Goal: Task Accomplishment & Management: Use online tool/utility

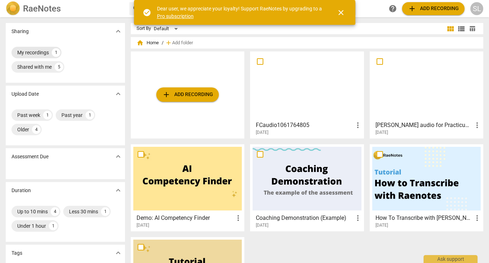
click at [32, 52] on div "My recordings" at bounding box center [33, 52] width 32 height 7
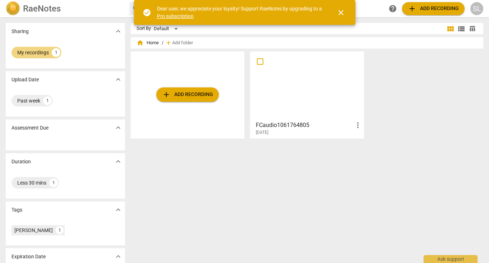
click at [312, 96] on div at bounding box center [307, 86] width 109 height 64
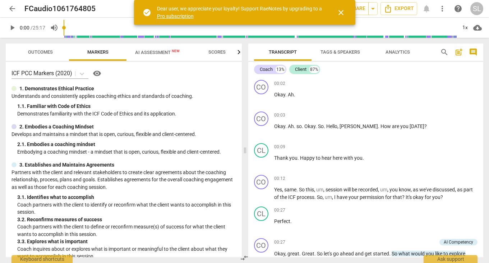
click at [342, 13] on span "close" at bounding box center [341, 12] width 9 height 9
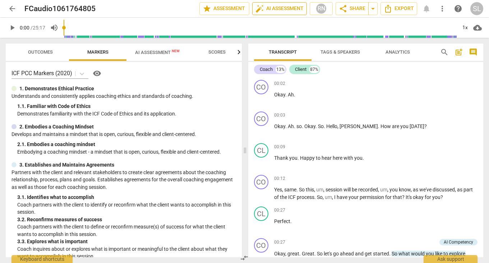
click at [293, 9] on span "auto_fix_high AI Assessment" at bounding box center [280, 8] width 48 height 9
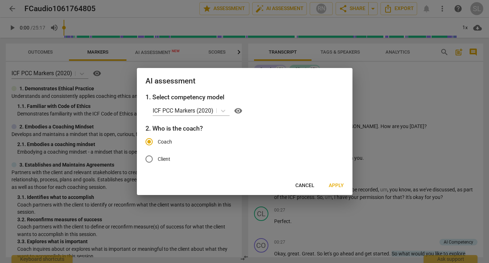
click at [336, 184] on span "Apply" at bounding box center [336, 185] width 15 height 7
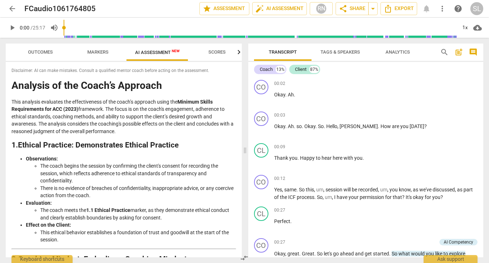
click at [9, 17] on div "arrow_back FCaudio1061764805 edit star Assessment auto_fix_high AI Assessment R…" at bounding box center [244, 19] width 489 height 38
click at [12, 9] on span "arrow_back" at bounding box center [12, 8] width 9 height 9
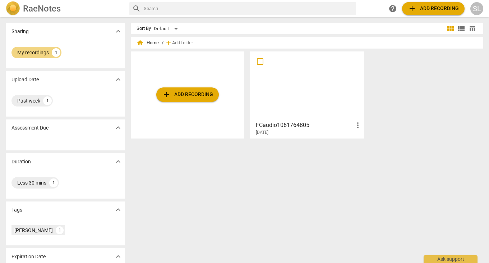
click at [438, 5] on span "add Add recording" at bounding box center [433, 8] width 51 height 9
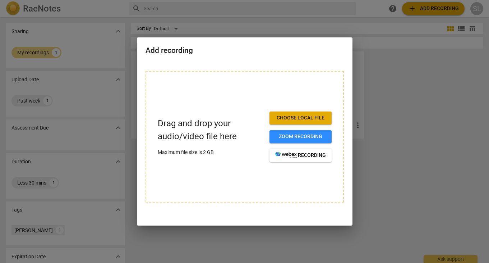
click at [306, 118] on span "Choose local file" at bounding box center [300, 117] width 51 height 7
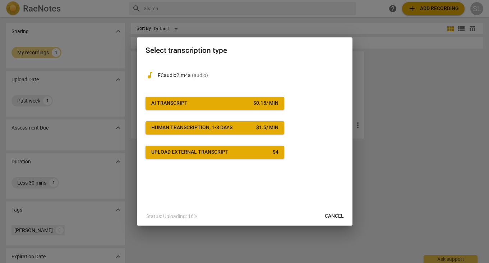
click at [199, 102] on span "AI Transcript $ 0.15 / min" at bounding box center [214, 103] width 127 height 7
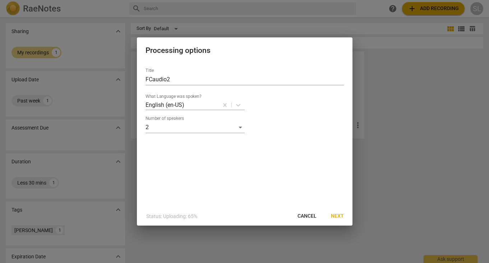
click at [337, 215] on span "Next" at bounding box center [337, 215] width 13 height 7
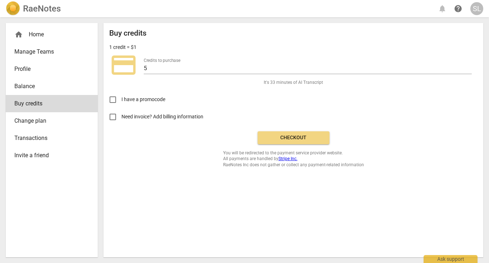
click at [114, 115] on input "Need invoice? Add billing information" at bounding box center [112, 116] width 17 height 17
checkbox input "true"
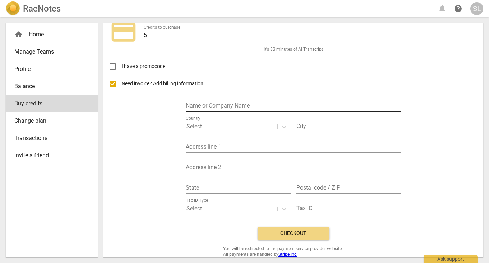
scroll to position [45, 0]
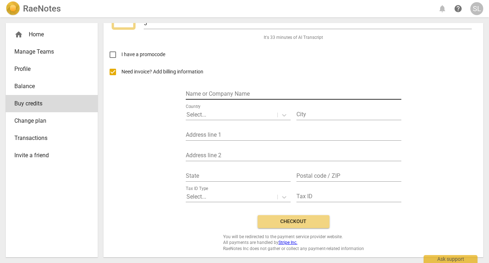
click at [222, 93] on input "text" at bounding box center [294, 94] width 216 height 10
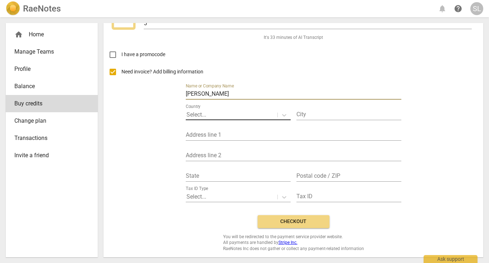
type input "[PERSON_NAME]"
click at [205, 115] on p "Select..." at bounding box center [197, 114] width 20 height 8
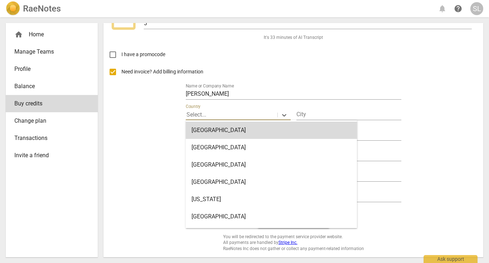
click at [205, 115] on p "Select..." at bounding box center [197, 114] width 20 height 8
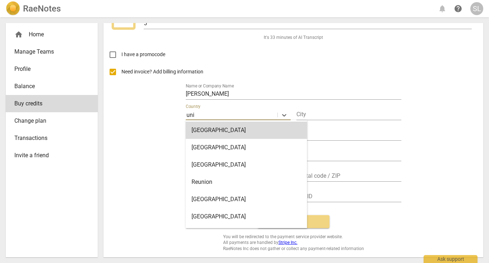
type input "unit"
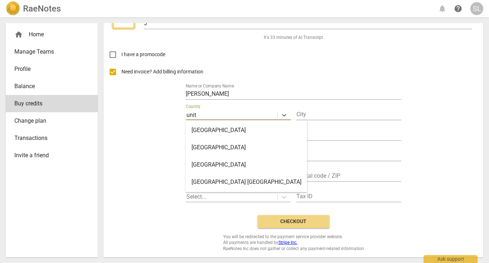
click at [219, 163] on div "United States" at bounding box center [246, 164] width 121 height 17
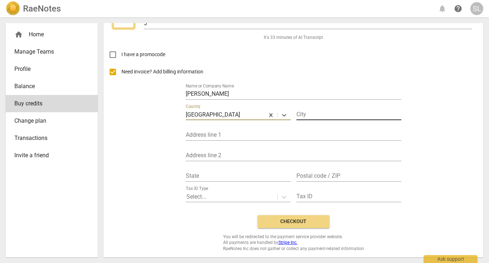
click at [325, 114] on input "text" at bounding box center [349, 115] width 105 height 10
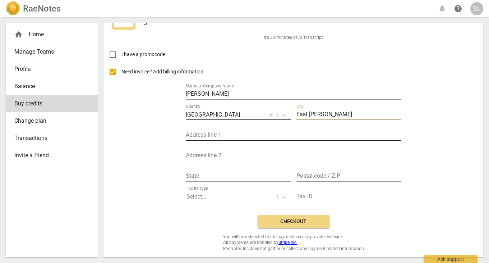
type input "East Jewett"
click at [206, 134] on input "text" at bounding box center [294, 135] width 216 height 10
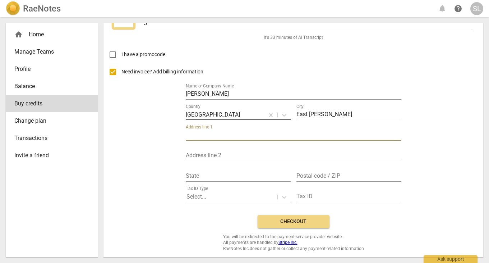
type input "P"
type input "4"
type input "1119 County Road 40"
click at [205, 176] on input "text" at bounding box center [238, 176] width 105 height 10
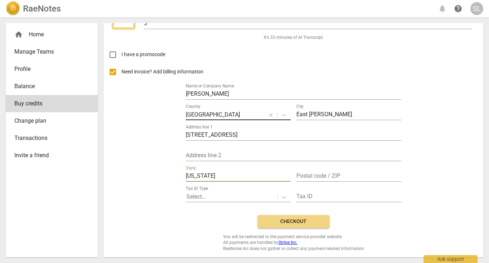
type input "New york"
type input "12424"
click at [406, 182] on div "Need invoice? Add billing information Name or Company Name Susan Liebold Countr…" at bounding box center [293, 136] width 368 height 146
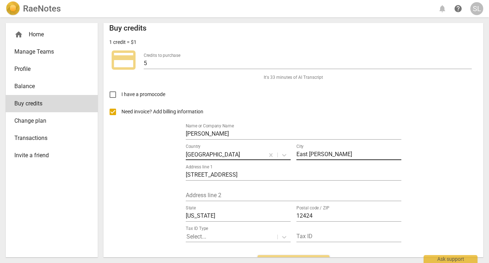
scroll to position [0, 0]
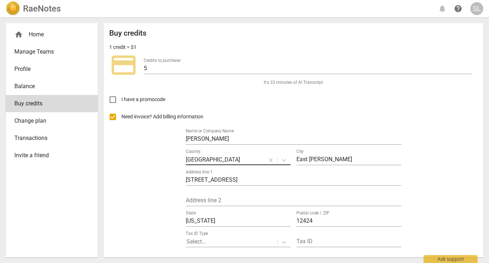
click at [114, 99] on input "I have a promocode" at bounding box center [112, 99] width 17 height 17
checkbox input "true"
click at [114, 115] on input "Need invoice? Add billing information" at bounding box center [112, 116] width 17 height 17
checkbox input "false"
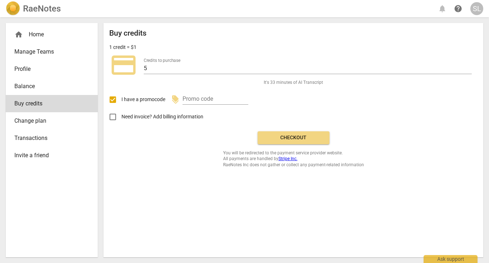
click at [113, 100] on input "I have a promocode" at bounding box center [112, 99] width 17 height 17
checkbox input "false"
click at [296, 138] on span "Checkout" at bounding box center [293, 137] width 60 height 7
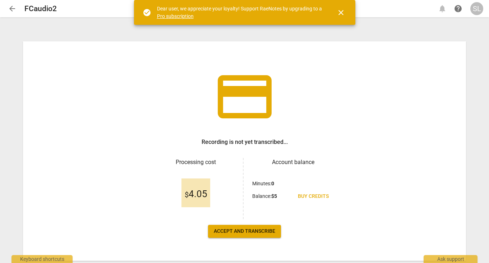
scroll to position [21, 0]
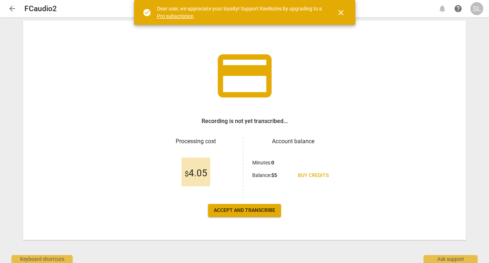
click at [246, 210] on span "Accept and transcribe" at bounding box center [244, 210] width 61 height 7
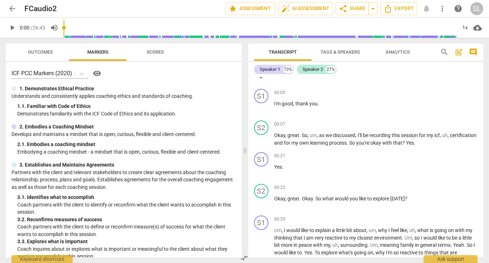
scroll to position [0, 0]
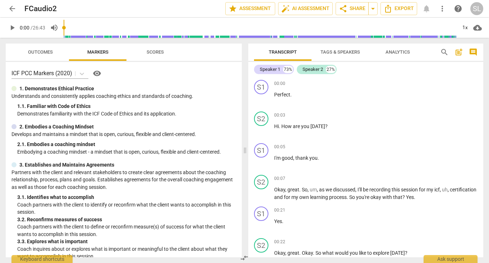
click at [343, 51] on span "Tags & Speakers" at bounding box center [341, 51] width 40 height 5
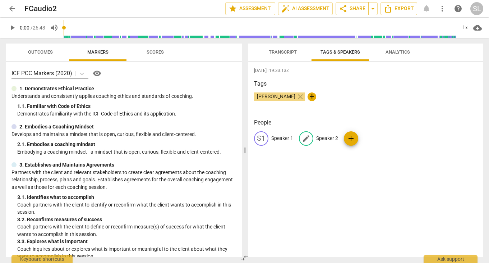
click at [322, 138] on p "Speaker 2" at bounding box center [327, 138] width 22 height 8
type input "Coach"
click at [278, 138] on p "Speaker 1" at bounding box center [282, 138] width 22 height 8
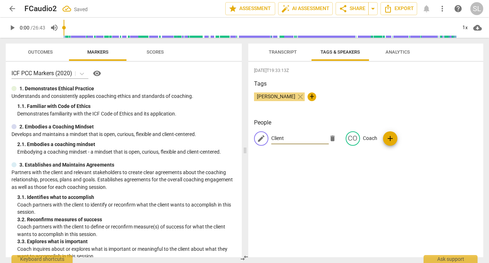
type input "Client"
click at [344, 91] on div "Tags [PERSON_NAME] close +" at bounding box center [366, 95] width 224 height 33
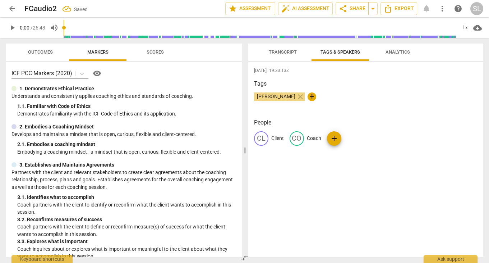
click at [284, 51] on span "Transcript" at bounding box center [283, 51] width 28 height 5
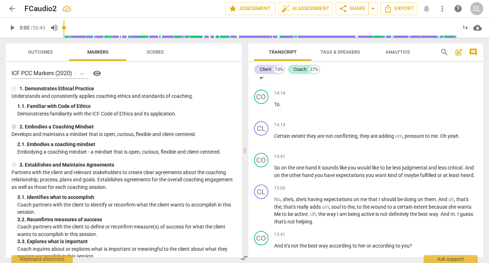
scroll to position [1580, 0]
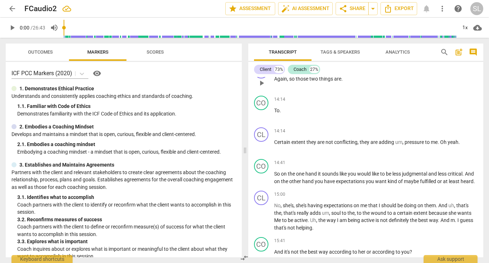
click at [280, 79] on span "Again" at bounding box center [280, 79] width 13 height 6
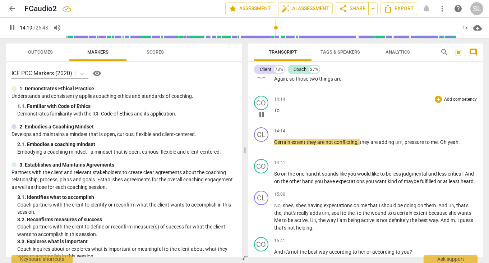
click at [295, 101] on div "14:14 + Add competency keyboard_arrow_right" at bounding box center [376, 99] width 204 height 7
click at [12, 29] on span "pause" at bounding box center [12, 27] width 9 height 9
type input "862"
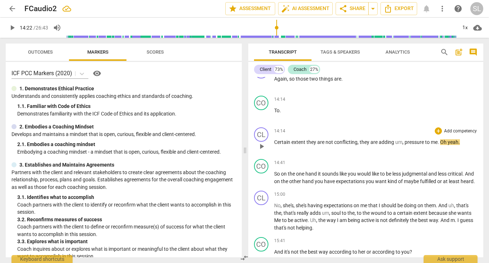
click at [275, 143] on span "Certain" at bounding box center [282, 142] width 17 height 6
click at [279, 111] on span "To" at bounding box center [276, 110] width 5 height 6
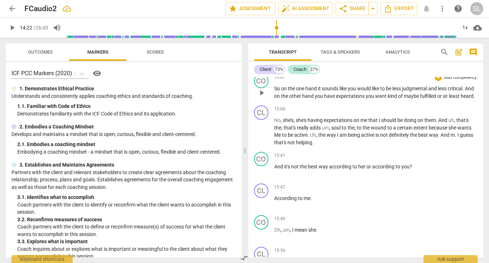
scroll to position [1666, 0]
click at [13, 28] on span "play_arrow" at bounding box center [12, 27] width 9 height 9
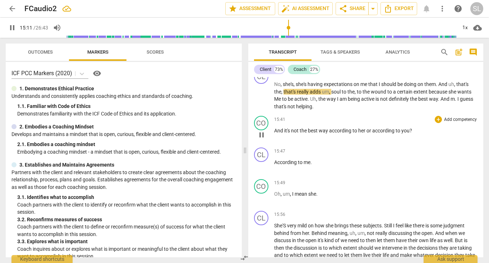
scroll to position [1703, 0]
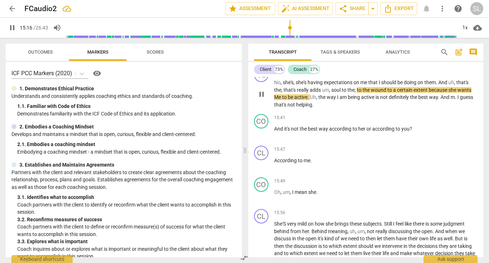
click at [334, 89] on span "soul" at bounding box center [336, 90] width 10 height 6
click at [341, 91] on span "soul" at bounding box center [336, 90] width 10 height 6
type input "916"
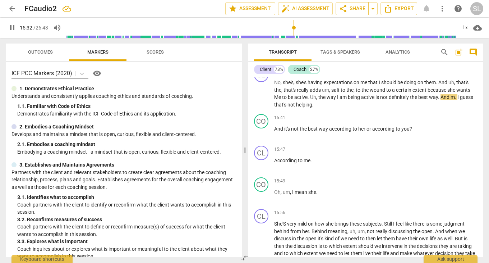
click at [13, 28] on span "pause" at bounding box center [12, 27] width 9 height 9
click at [313, 97] on span "Uh" at bounding box center [313, 97] width 6 height 6
click at [13, 27] on span "pause" at bounding box center [12, 27] width 9 height 9
type input "929"
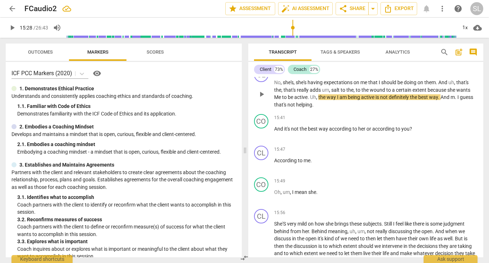
click at [318, 98] on span "," at bounding box center [317, 97] width 2 height 6
click at [13, 28] on span "play_arrow" at bounding box center [12, 27] width 9 height 9
click at [13, 26] on span "pause" at bounding box center [12, 27] width 9 height 9
type input "940"
click at [456, 98] on span "m" at bounding box center [454, 97] width 4 height 6
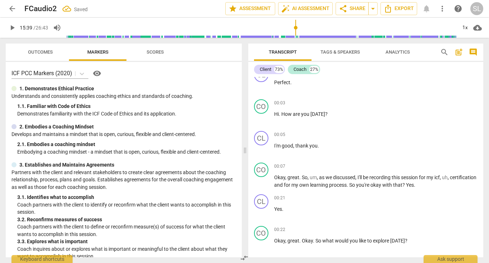
scroll to position [0, 0]
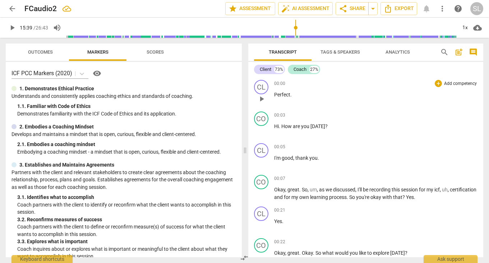
click at [282, 95] on span "Perfect" at bounding box center [282, 95] width 16 height 6
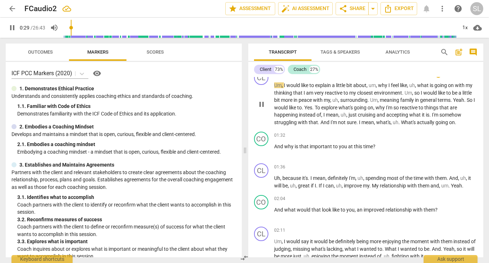
scroll to position [200, 0]
click at [11, 27] on span "pause" at bounding box center [12, 27] width 9 height 9
type input "35"
click at [331, 84] on span "explain" at bounding box center [323, 85] width 17 height 6
click at [13, 27] on span "play_arrow" at bounding box center [12, 27] width 9 height 9
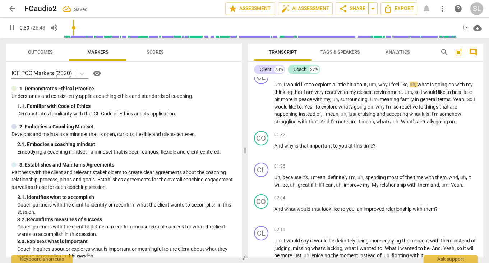
click at [13, 27] on span "pause" at bounding box center [12, 27] width 9 height 9
type input "39"
click at [408, 84] on span "like" at bounding box center [403, 85] width 7 height 6
click at [12, 26] on span "play_arrow" at bounding box center [12, 27] width 9 height 9
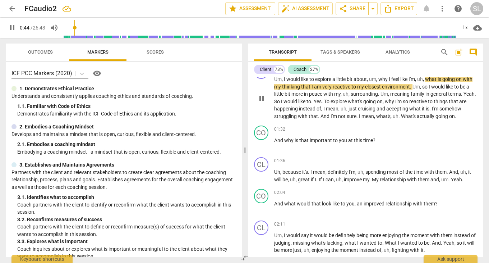
scroll to position [205, 0]
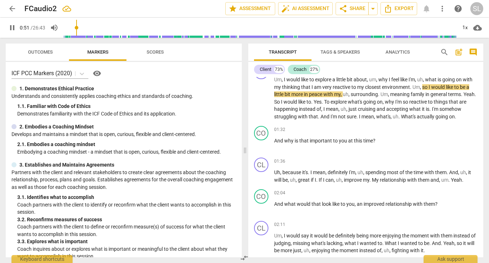
click at [11, 27] on span "pause" at bounding box center [12, 27] width 9 height 9
type input "52"
click at [424, 86] on span "so" at bounding box center [425, 87] width 6 height 6
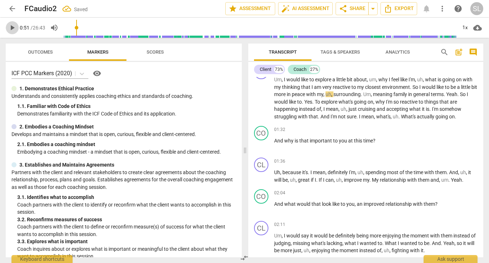
click at [12, 26] on span "play_arrow" at bounding box center [12, 27] width 9 height 9
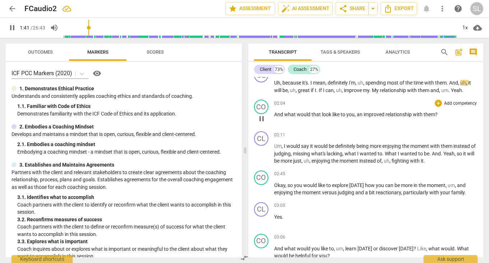
scroll to position [298, 0]
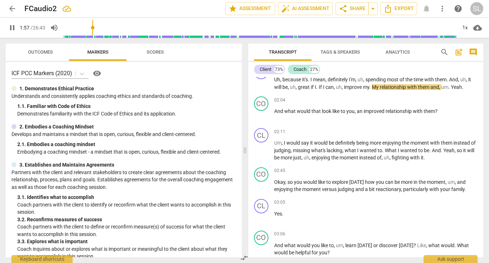
click at [12, 27] on span "pause" at bounding box center [12, 27] width 9 height 9
type input "118"
click at [378, 87] on span "My" at bounding box center [376, 87] width 8 height 6
click at [13, 25] on span "play_arrow" at bounding box center [12, 27] width 9 height 9
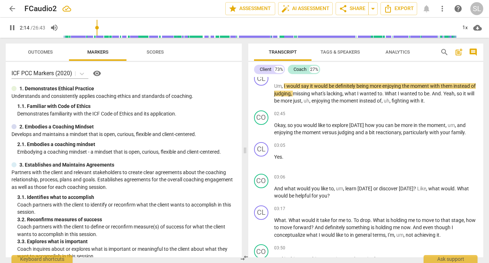
scroll to position [358, 0]
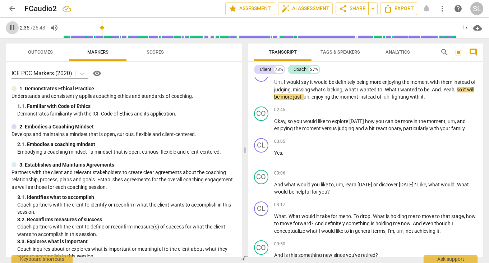
click at [13, 27] on span "pause" at bounding box center [12, 27] width 9 height 9
type input "156"
click at [418, 90] on span "wanted" at bounding box center [409, 90] width 18 height 6
click at [11, 27] on span "play_arrow" at bounding box center [12, 27] width 9 height 9
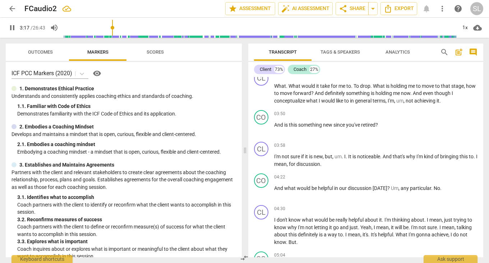
scroll to position [489, 0]
click at [12, 26] on span "pause" at bounding box center [12, 27] width 9 height 9
type input "203"
click at [352, 84] on span "." at bounding box center [352, 85] width 3 height 6
click at [13, 27] on span "play_arrow" at bounding box center [12, 27] width 9 height 9
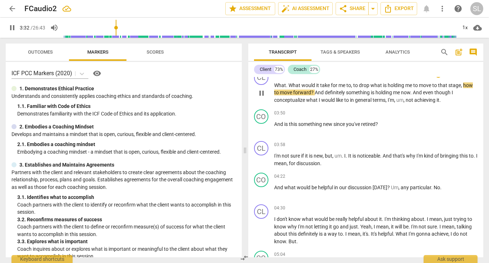
click at [466, 86] on span "how" at bounding box center [468, 85] width 10 height 6
type input "214"
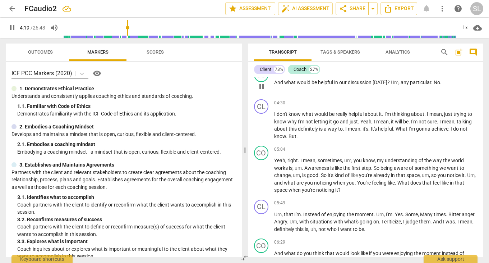
scroll to position [596, 0]
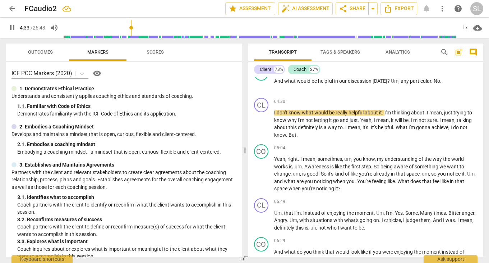
click at [13, 25] on span "pause" at bounding box center [12, 27] width 9 height 9
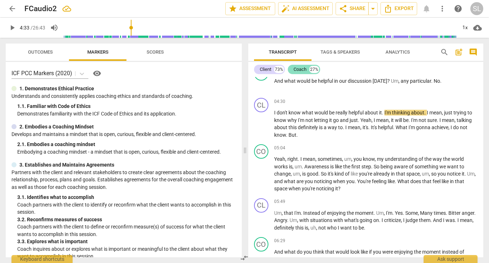
type input "274"
click at [438, 81] on span "No" at bounding box center [437, 81] width 6 height 6
click at [275, 112] on span "I" at bounding box center [275, 113] width 3 height 6
click at [13, 27] on span "play_arrow" at bounding box center [12, 27] width 9 height 9
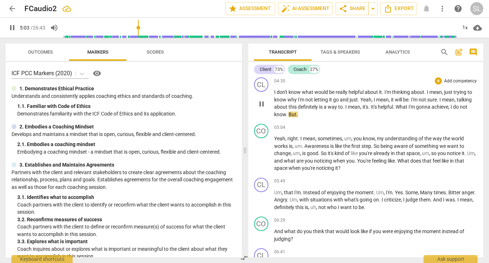
scroll to position [615, 0]
click at [12, 28] on span "pause" at bounding box center [12, 27] width 9 height 9
type input "318"
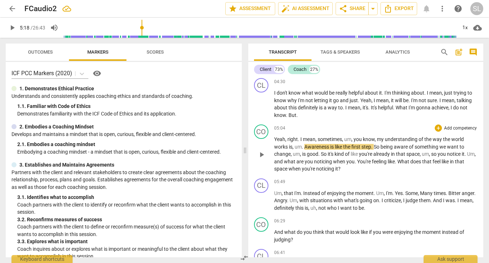
click at [303, 148] on span "." at bounding box center [303, 147] width 3 height 6
click at [13, 27] on span "play_arrow" at bounding box center [12, 27] width 9 height 9
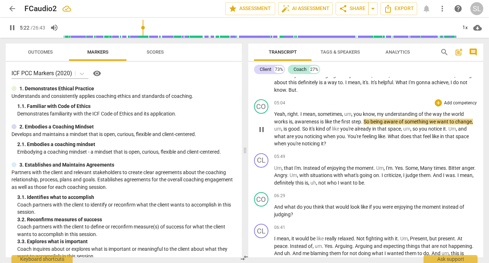
scroll to position [641, 0]
click at [349, 137] on span "You're" at bounding box center [355, 136] width 15 height 6
click at [344, 137] on span "you" at bounding box center [341, 136] width 8 height 6
type input "344"
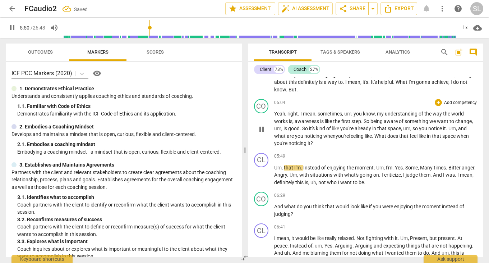
click at [365, 137] on span "feeling" at bounding box center [357, 136] width 16 height 6
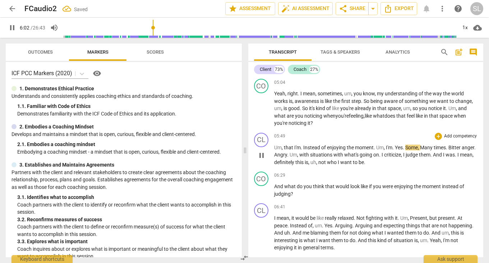
scroll to position [663, 0]
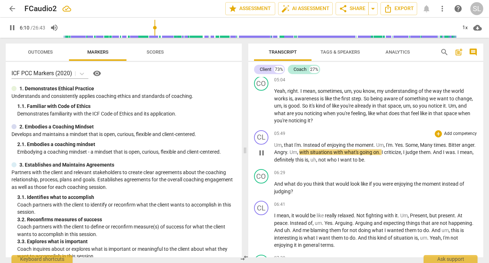
click at [462, 146] on span "Bitter" at bounding box center [455, 145] width 13 height 6
type input "371"
click at [458, 152] on span "." at bounding box center [456, 152] width 3 height 6
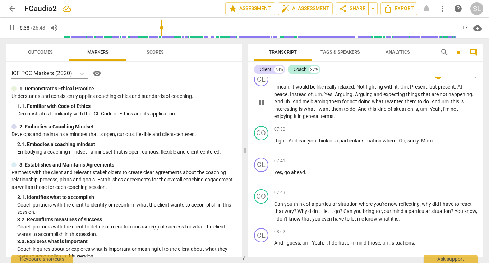
scroll to position [795, 0]
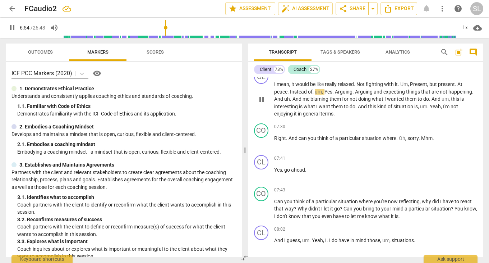
click at [462, 84] on span "At" at bounding box center [460, 84] width 5 height 6
type input "415"
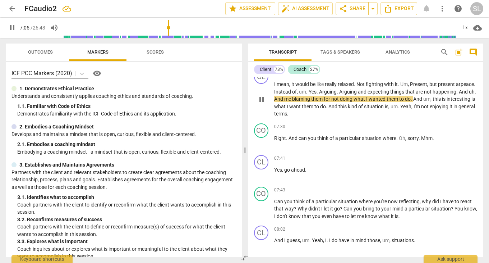
click at [459, 95] on span "And" at bounding box center [464, 92] width 10 height 6
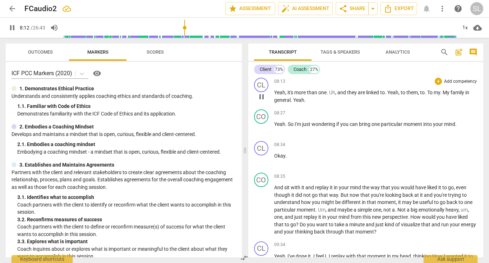
scroll to position [1003, 0]
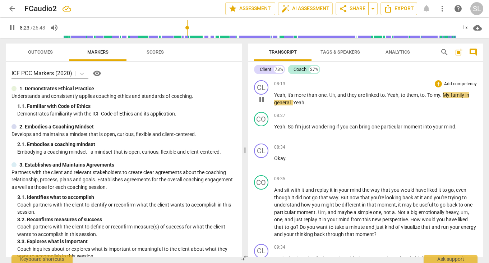
click at [431, 96] on span "To" at bounding box center [430, 95] width 6 height 6
type input "504"
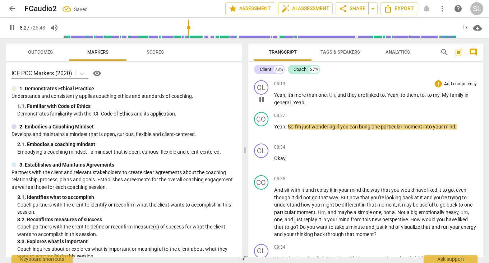
click at [447, 95] on span "My" at bounding box center [446, 95] width 8 height 6
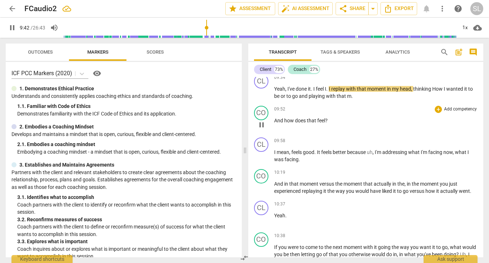
scroll to position [1170, 0]
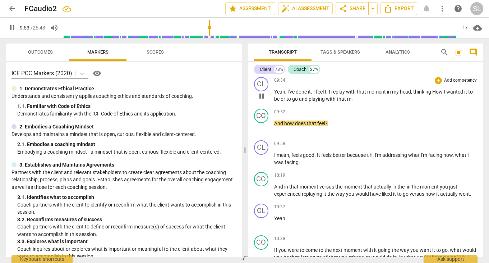
click at [346, 100] on span "that" at bounding box center [342, 99] width 10 height 6
type input "594"
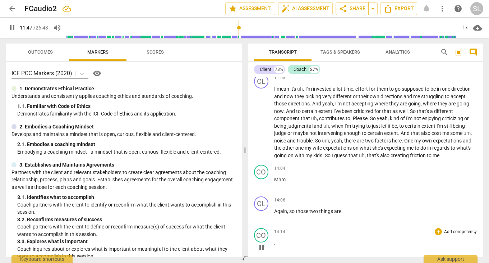
scroll to position [1447, 0]
click at [12, 29] on span "pause" at bounding box center [12, 27] width 9 height 9
type input "711"
